Goal: Find contact information: Find contact information

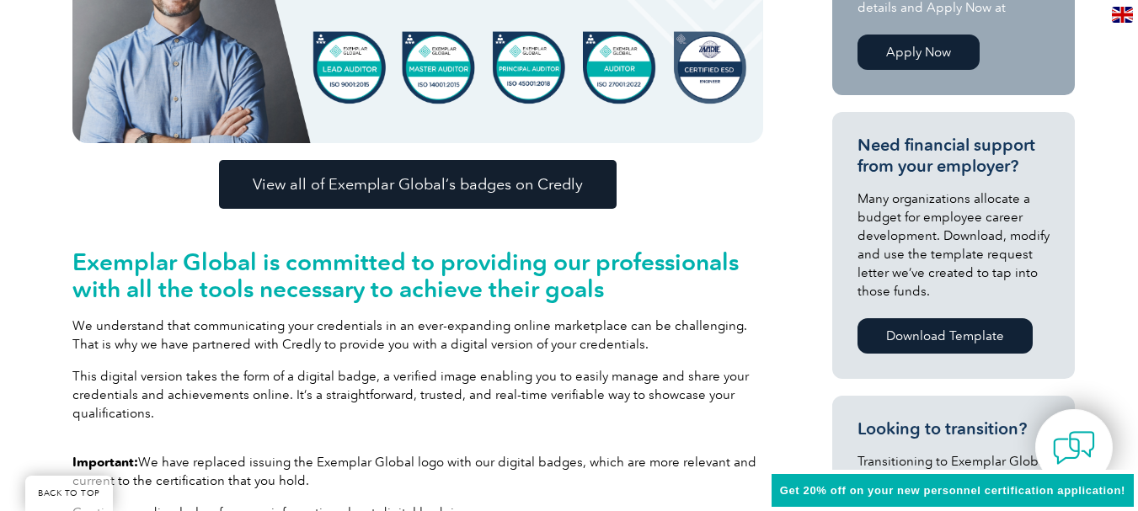
scroll to position [590, 0]
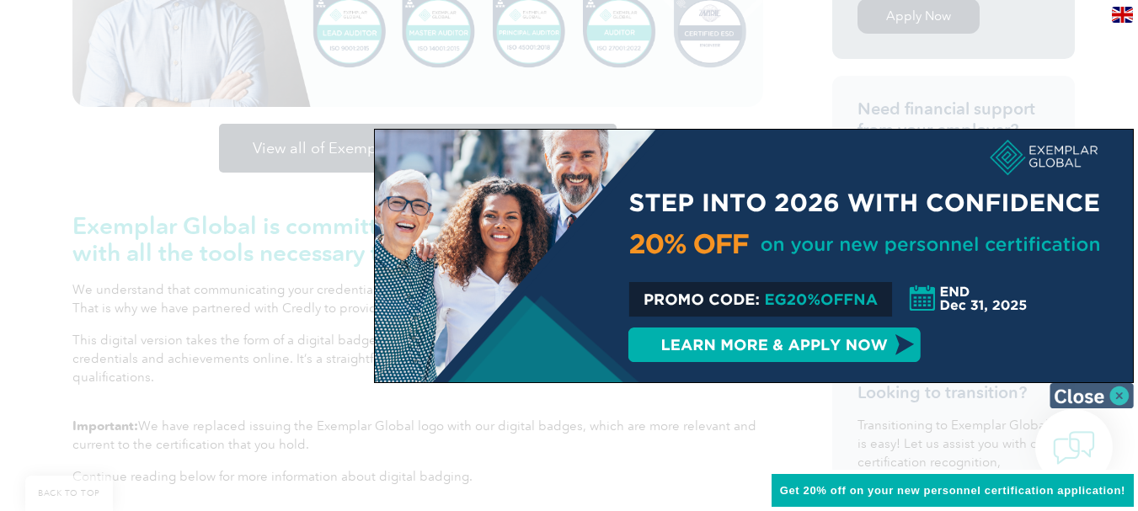
click at [1080, 388] on img at bounding box center [1092, 395] width 84 height 25
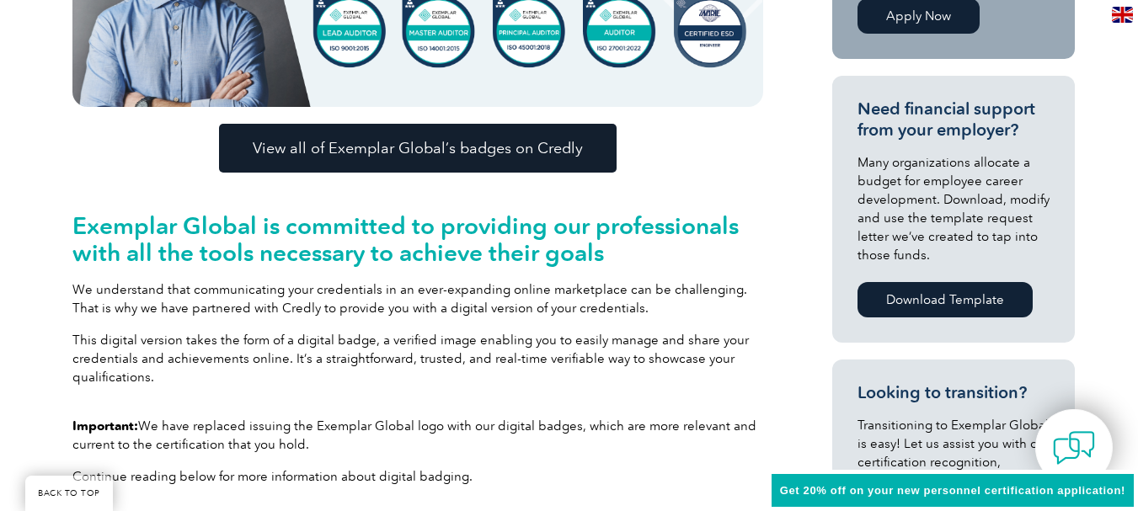
scroll to position [506, 0]
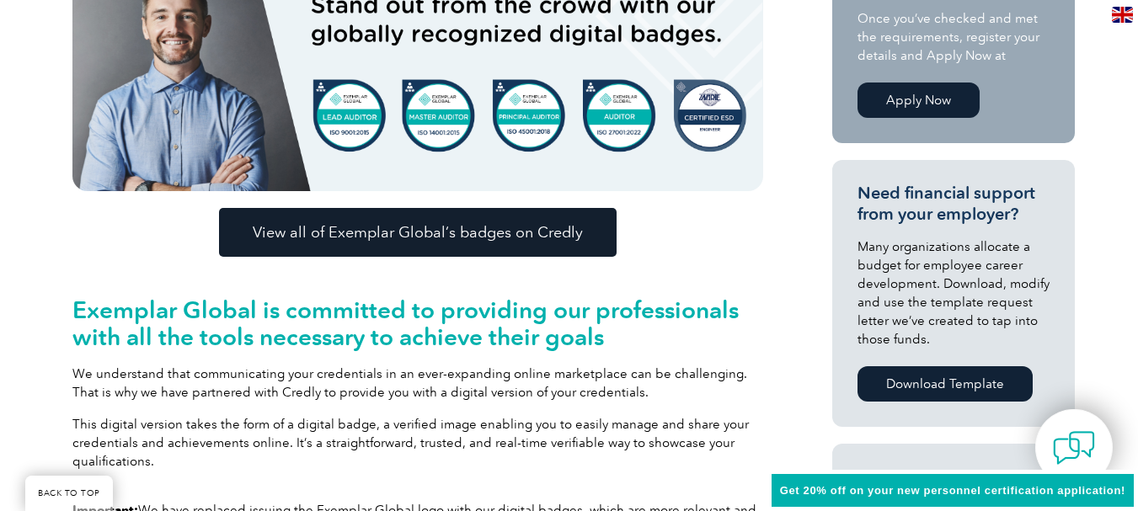
click at [458, 232] on span "View all of Exemplar Global’s badges on Credly" at bounding box center [418, 232] width 330 height 15
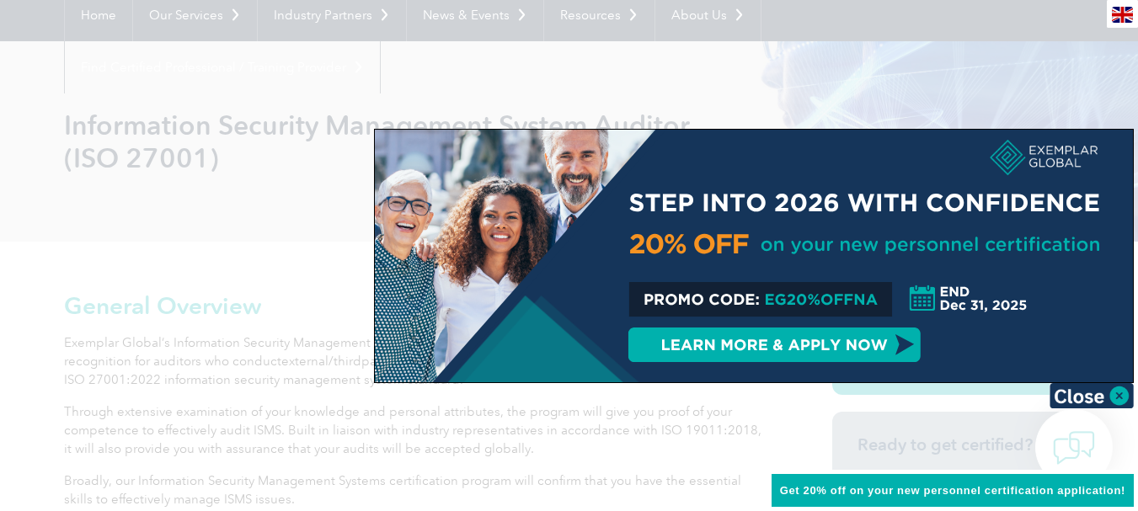
scroll to position [253, 0]
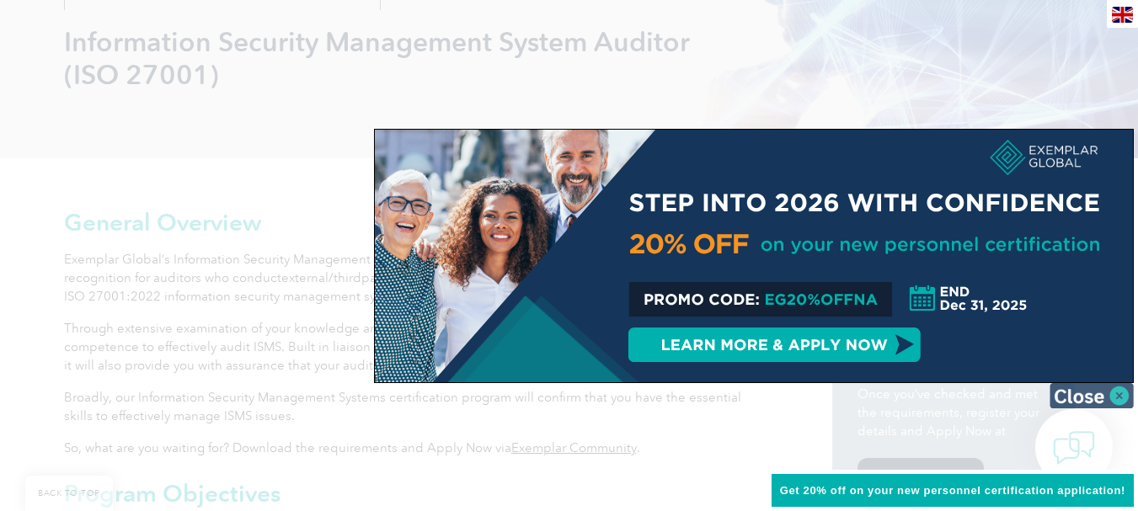
click at [1090, 397] on img at bounding box center [1092, 395] width 84 height 25
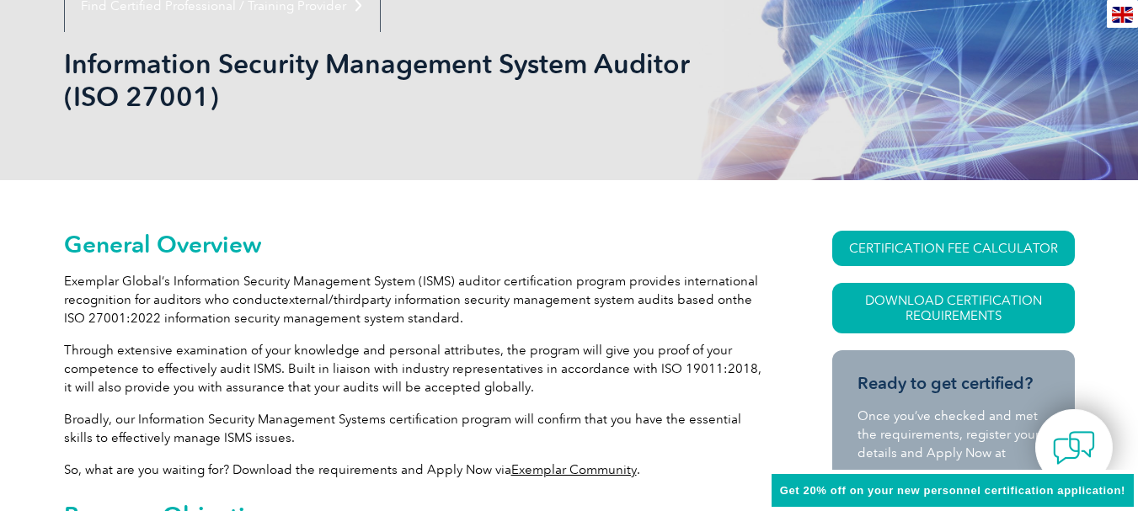
scroll to position [0, 0]
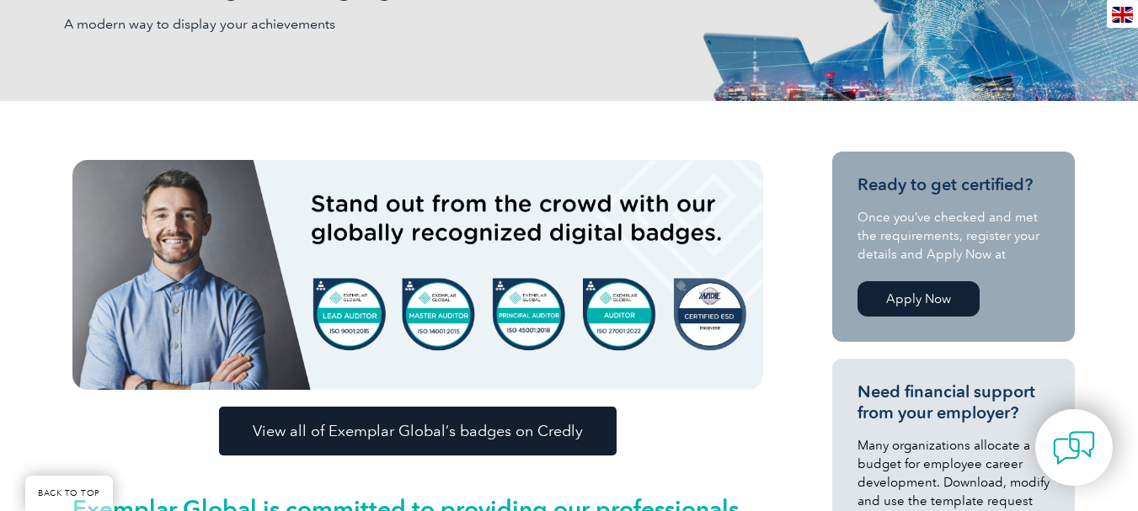
scroll to position [337, 0]
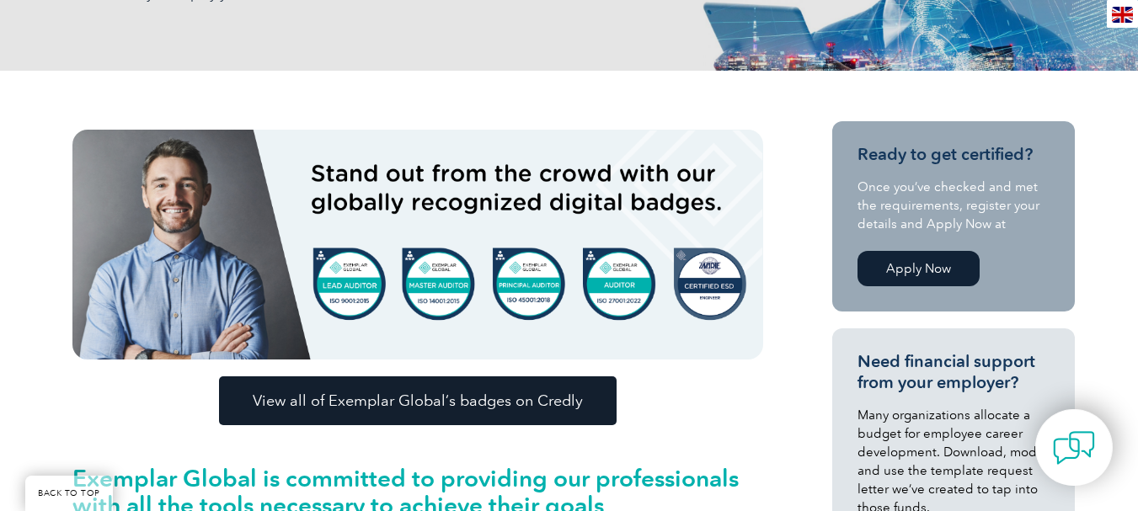
click at [633, 280] on img at bounding box center [417, 245] width 691 height 230
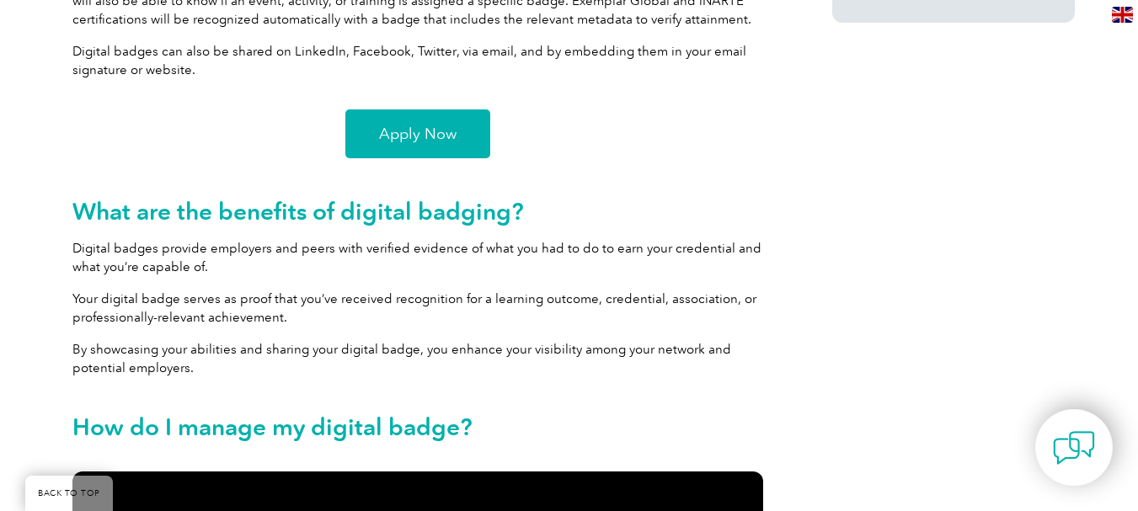
scroll to position [1601, 0]
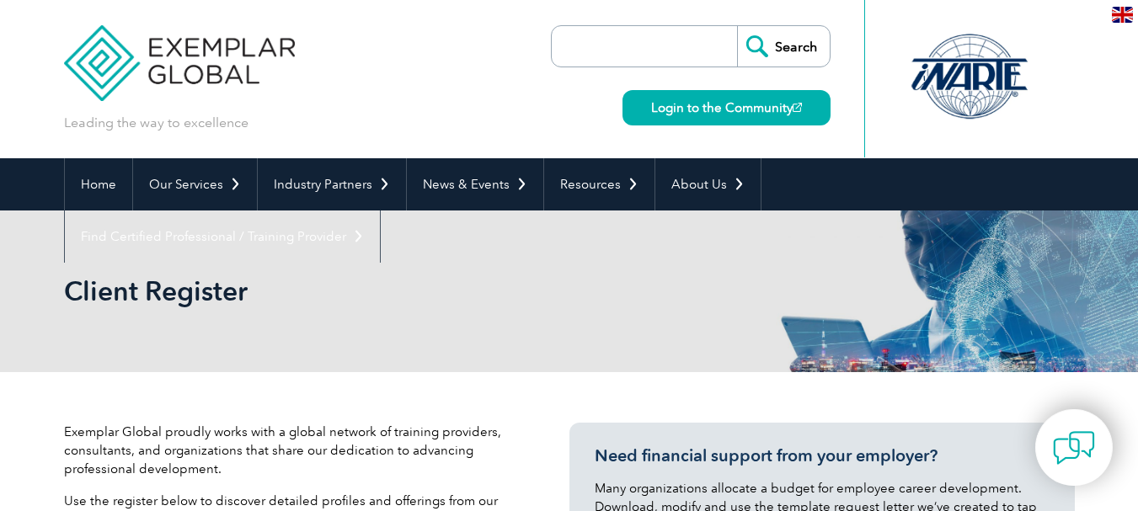
select select "India"
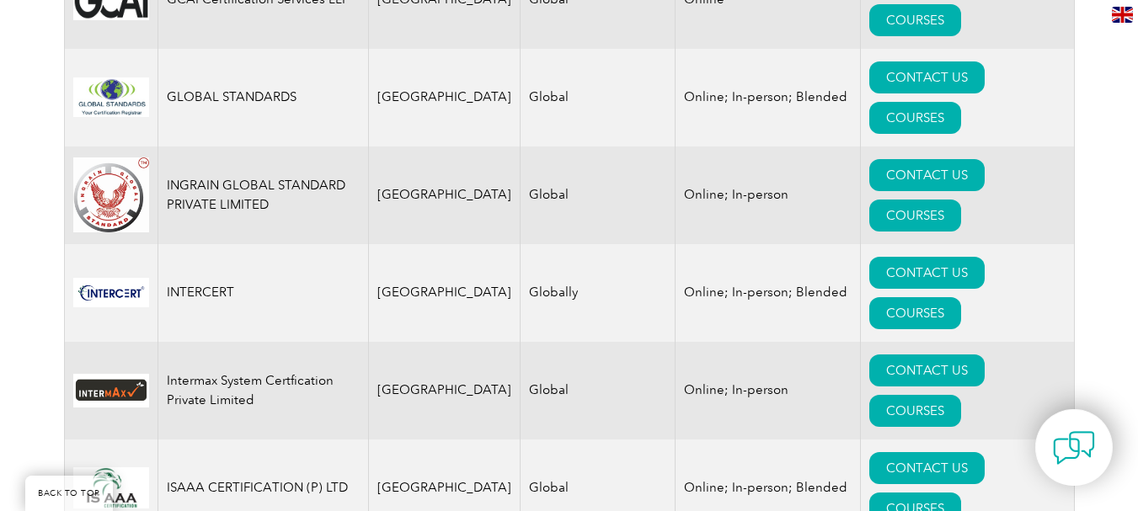
scroll to position [1938, 0]
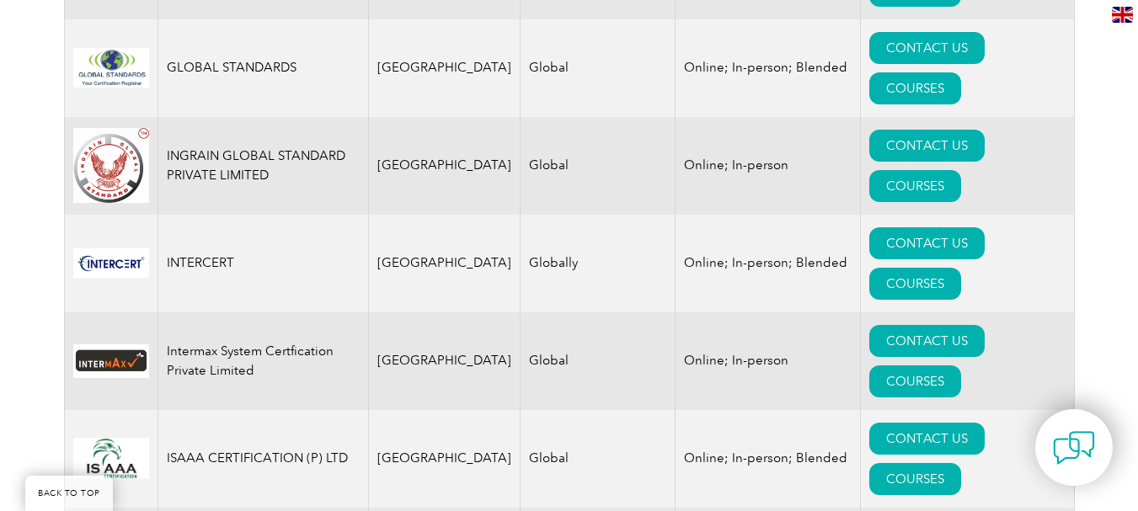
copy td "Blended"
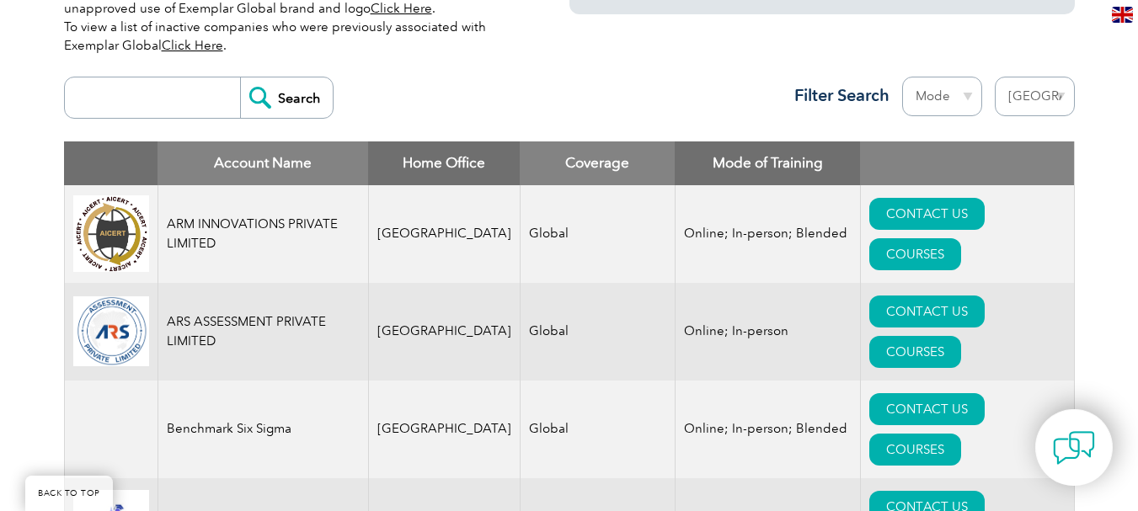
scroll to position [590, 0]
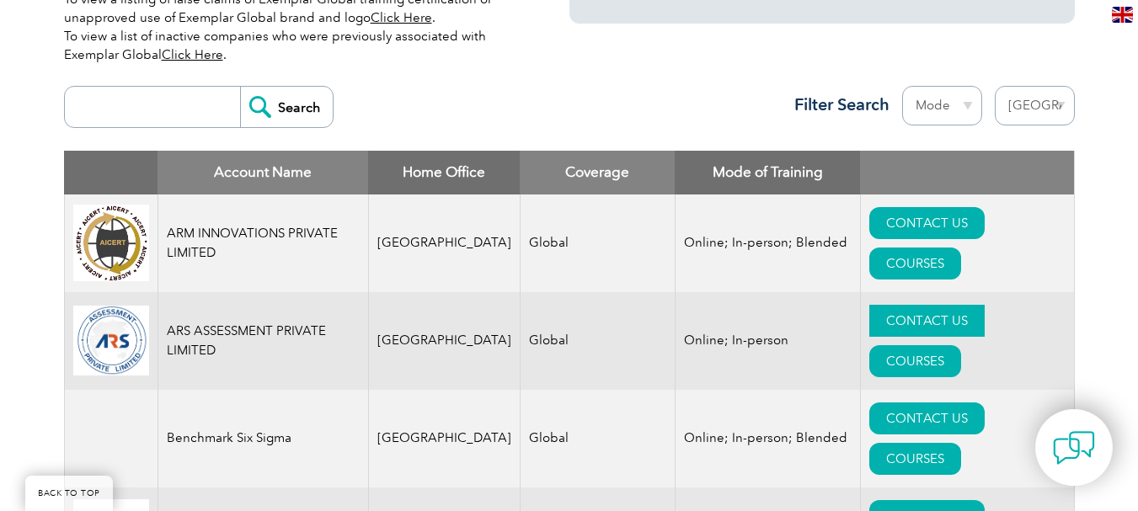
click at [889, 337] on link "CONTACT US" at bounding box center [927, 321] width 115 height 32
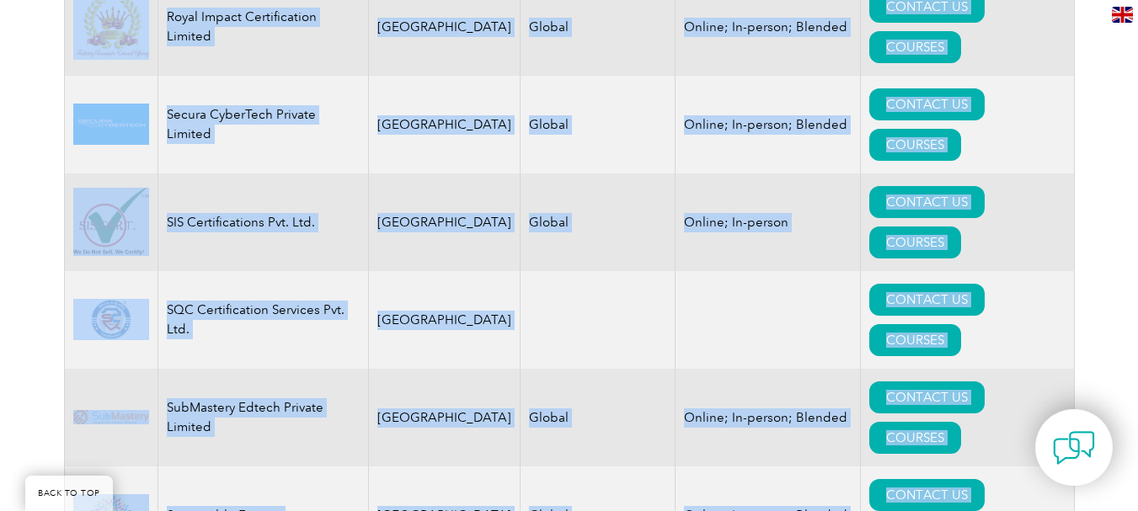
scroll to position [3929, 0]
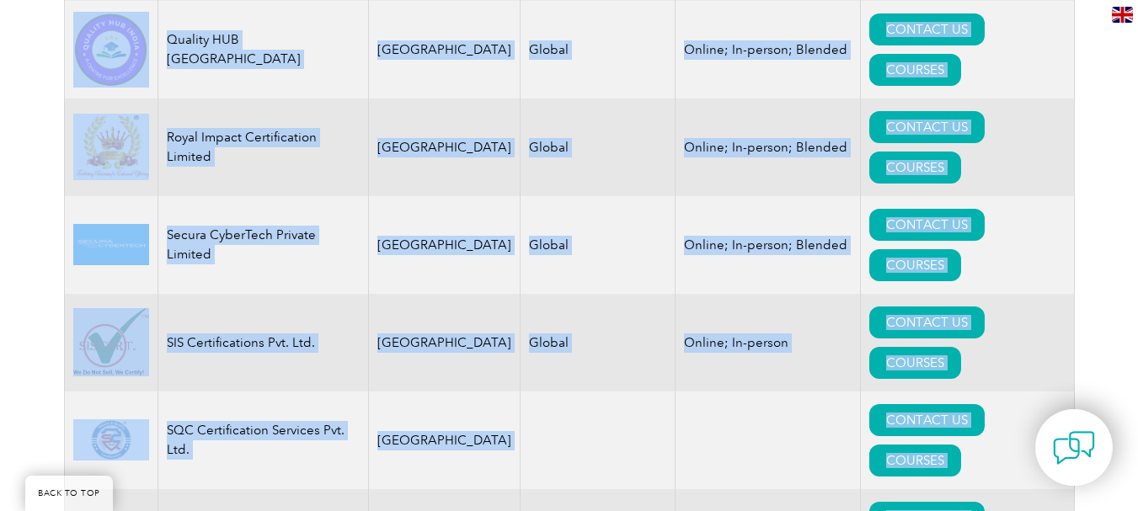
drag, startPoint x: 167, startPoint y: 228, endPoint x: 674, endPoint y: 199, distance: 508.1
copy tbody "ARM INNOVATIONS PRIVATE LIMITED India Global Online; In-person; Blended CONTACT…"
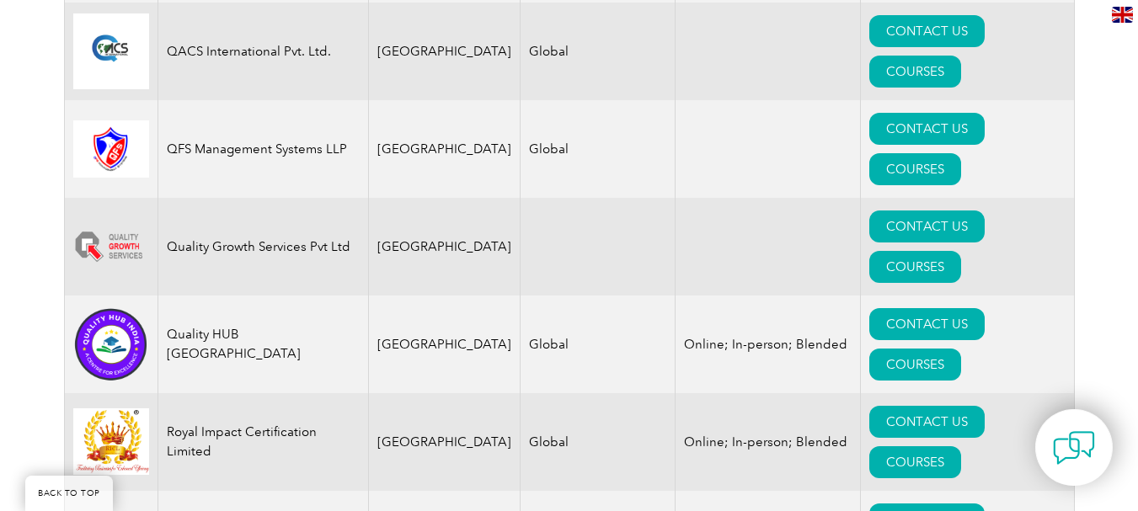
scroll to position [3592, 0]
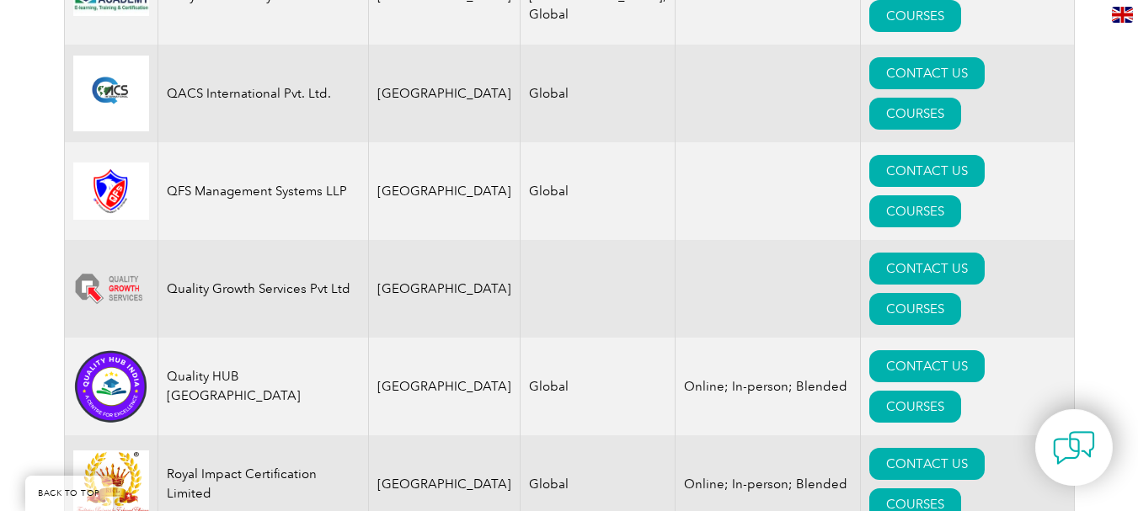
drag, startPoint x: 226, startPoint y: 193, endPoint x: 169, endPoint y: 122, distance: 91.1
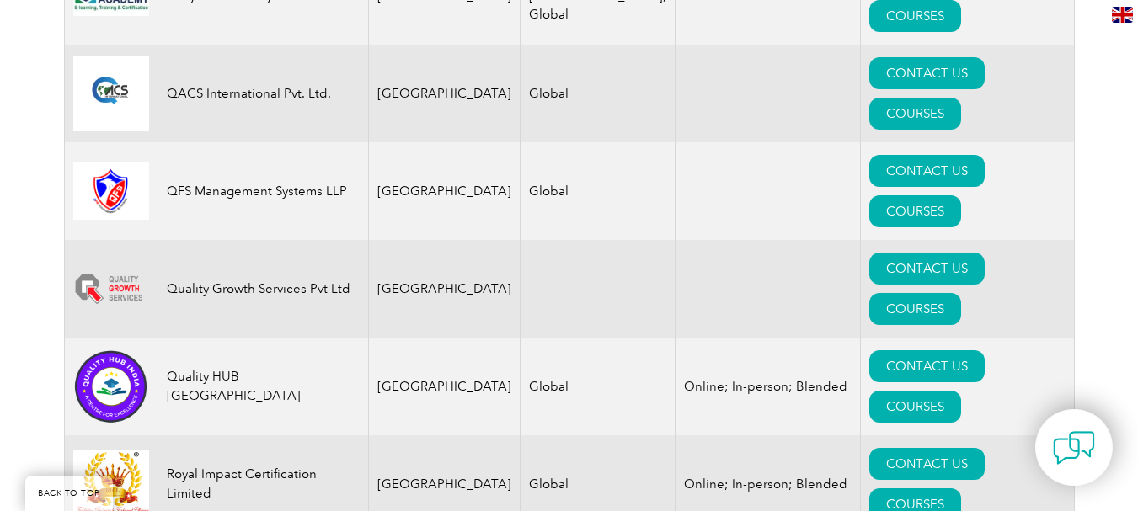
drag, startPoint x: 211, startPoint y: 188, endPoint x: 166, endPoint y: 171, distance: 48.5
copy td "TVE International Academy Pvt. Ltd., India"
drag, startPoint x: 304, startPoint y: 121, endPoint x: 166, endPoint y: 114, distance: 138.4
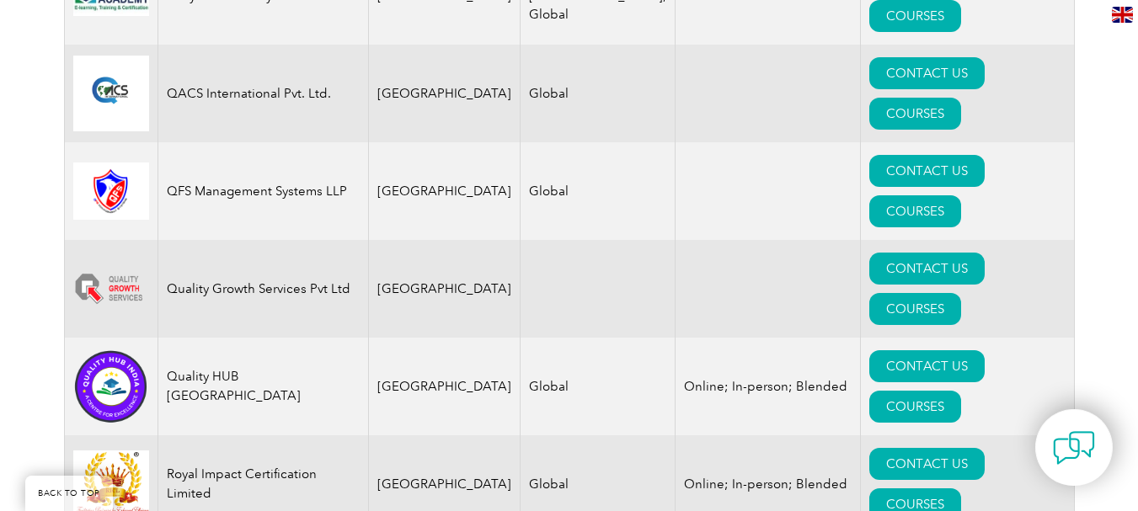
copy td "TUV India Pvt. Limited"
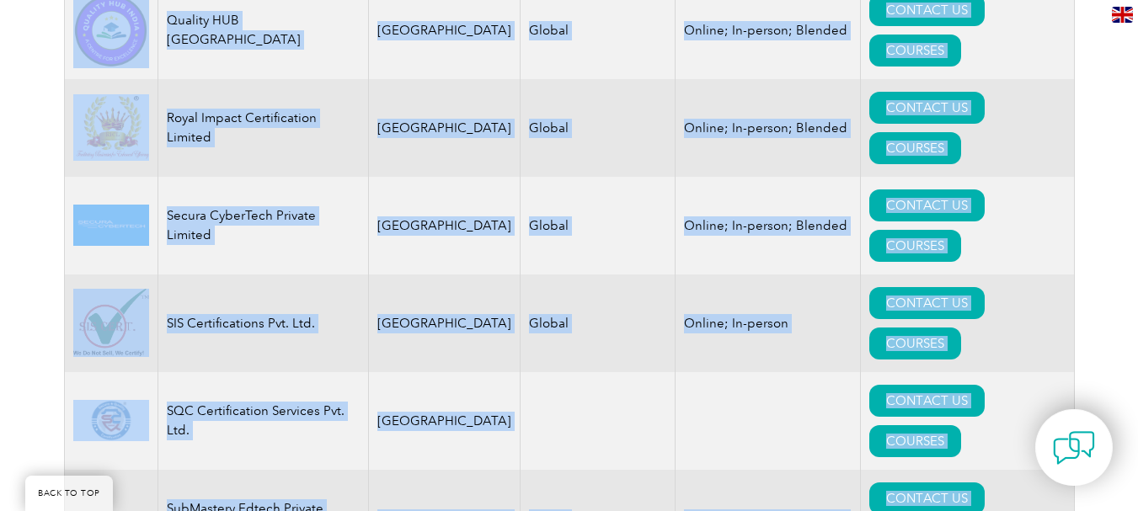
scroll to position [3873, 0]
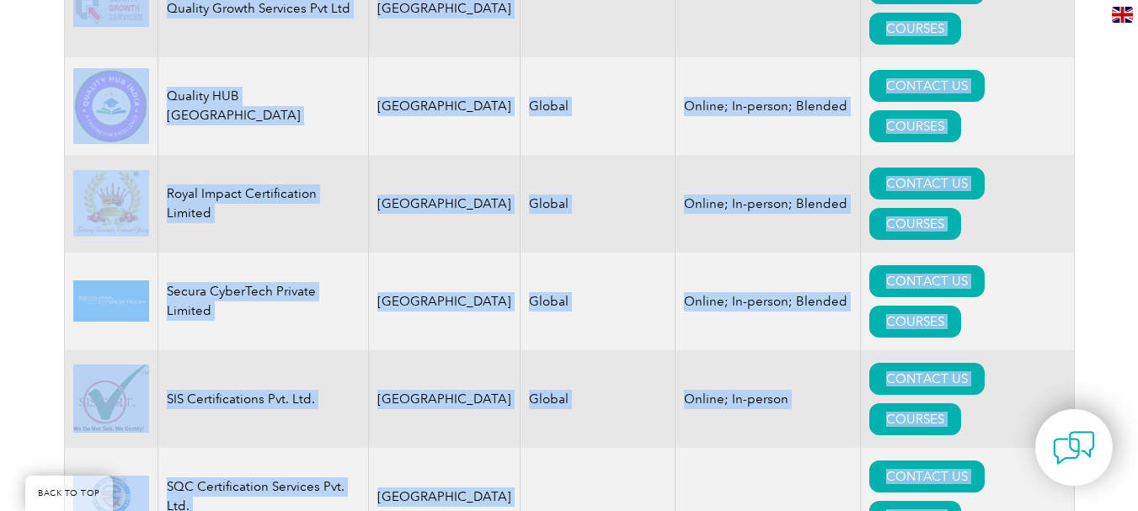
drag, startPoint x: 167, startPoint y: 265, endPoint x: 670, endPoint y: 260, distance: 503.1
copy tbody "ARM INNOVATIONS PRIVATE LIMITED India Global Online; In-person; Blended CONTACT…"
